Goal: Task Accomplishment & Management: Complete application form

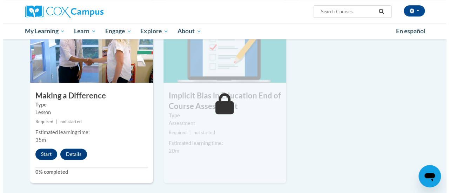
scroll to position [375, 0]
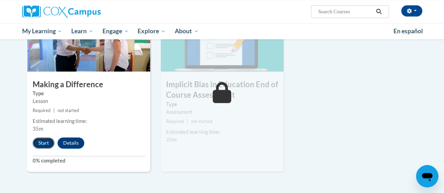
click at [48, 142] on button "Start" at bounding box center [44, 142] width 22 height 11
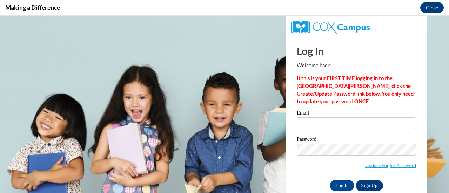
scroll to position [0, 0]
click at [356, 128] on input "Email" at bounding box center [356, 124] width 119 height 12
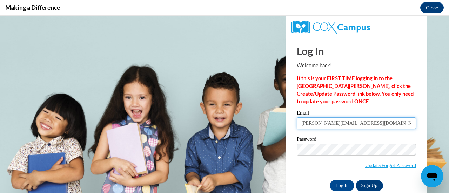
type input "[PERSON_NAME][EMAIL_ADDRESS][DOMAIN_NAME]"
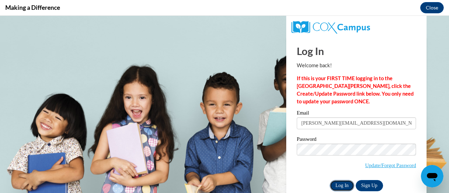
click at [335, 181] on input "Log In" at bounding box center [342, 185] width 25 height 11
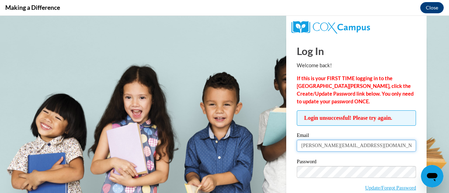
click at [331, 150] on input "[PERSON_NAME][EMAIL_ADDRESS][DOMAIN_NAME]" at bounding box center [356, 146] width 119 height 12
click at [385, 147] on input "[PERSON_NAME][EMAIL_ADDRESS][DOMAIN_NAME]" at bounding box center [356, 146] width 119 height 12
type input "[PERSON_NAME][EMAIL_ADDRESS][DOMAIN_NAME]"
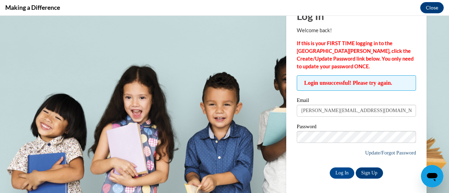
scroll to position [35, 0]
click at [337, 179] on div "Log In Welcome back! If this is your FIRST TIME logging in to the [GEOGRAPHIC_D…" at bounding box center [356, 97] width 151 height 193
click at [341, 176] on input "Log In" at bounding box center [342, 172] width 25 height 11
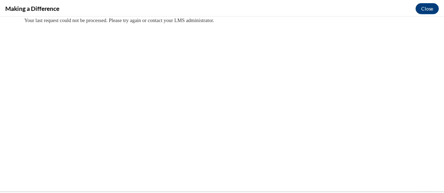
scroll to position [0, 0]
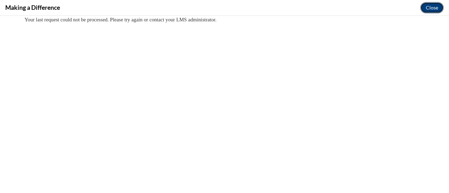
click at [432, 9] on button "Close" at bounding box center [432, 7] width 24 height 11
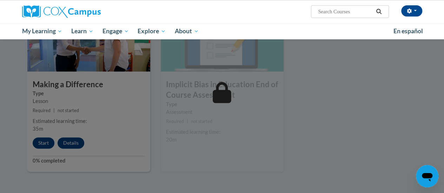
click at [48, 144] on div at bounding box center [222, 96] width 444 height 193
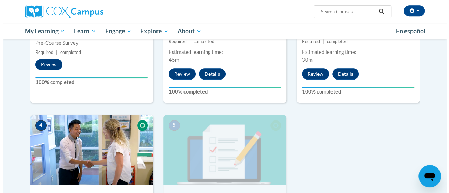
scroll to position [340, 0]
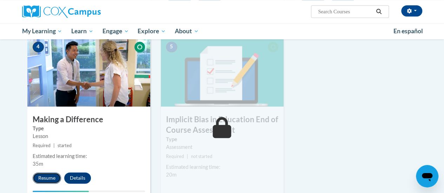
click at [46, 177] on button "Resume" at bounding box center [47, 178] width 28 height 11
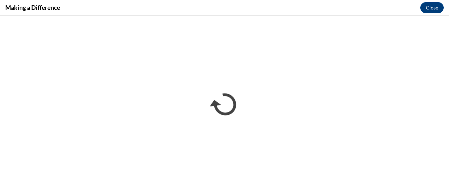
scroll to position [0, 0]
